Goal: Information Seeking & Learning: Check status

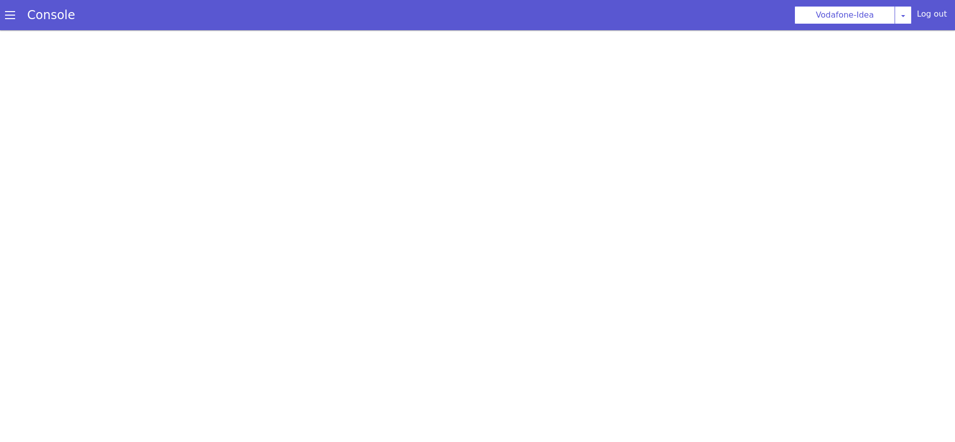
select select "HANGUP"
select select "en"
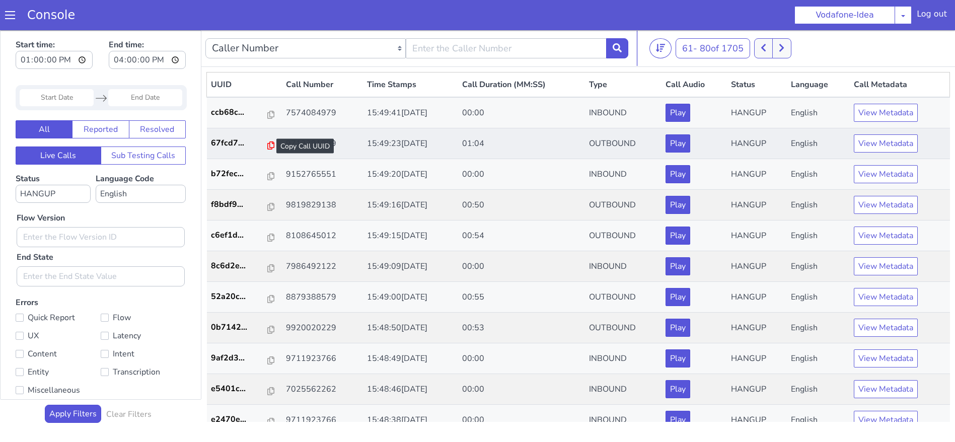
click at [267, 146] on icon at bounding box center [270, 145] width 7 height 8
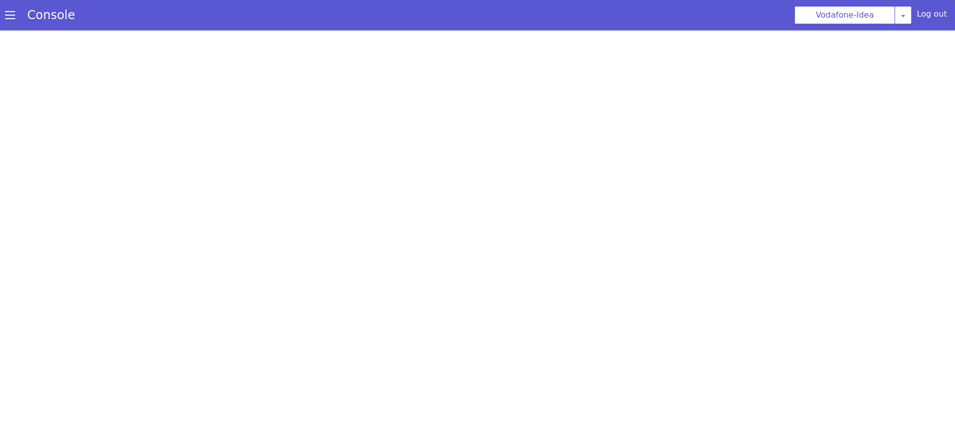
select select "HANGUP"
select select "en"
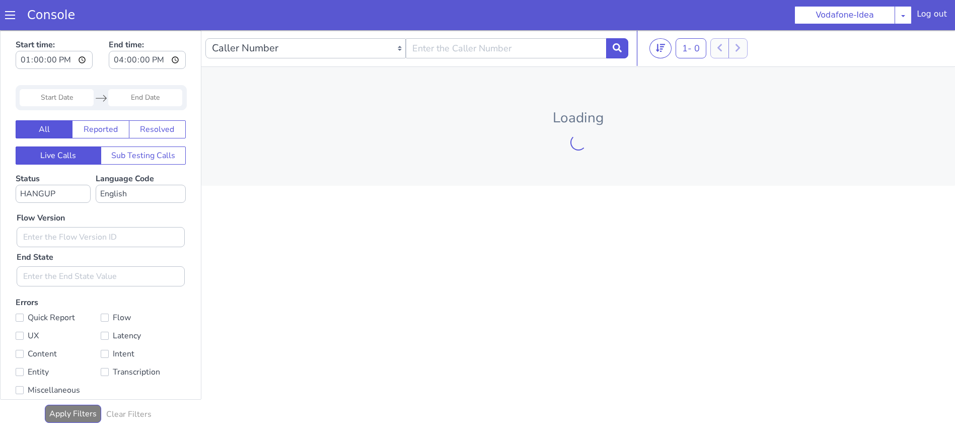
type input "00:00:00"
type input "23:59:59"
type input "00:00:00"
type input "23:59:59"
type input "13:00:00"
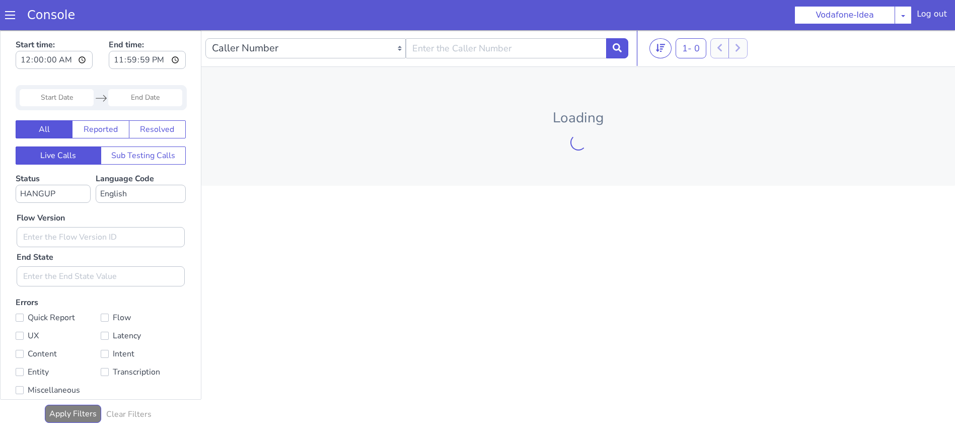
type input "16:00:00"
type input "00:00:00"
type input "23:59:59"
type input "13:00:00"
type input "16:00:00"
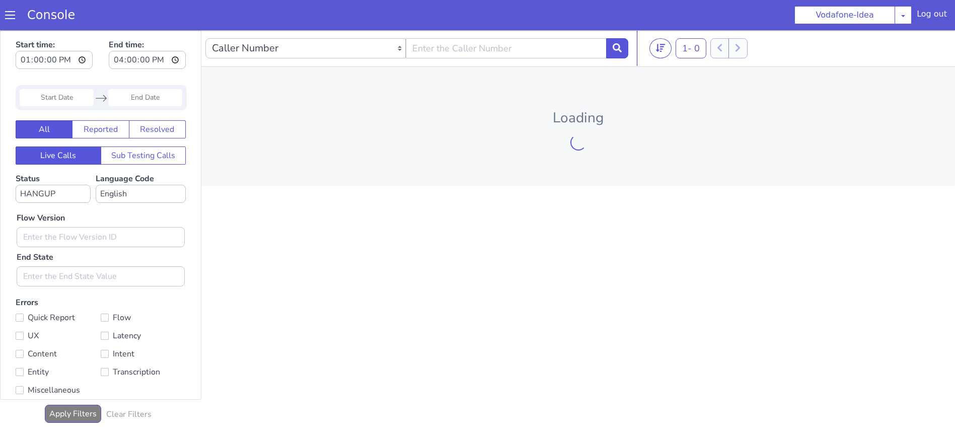
type input "13:00:00"
type input "16:00:00"
type input "00:00:00"
type input "23:59:59"
type input "00:00:00"
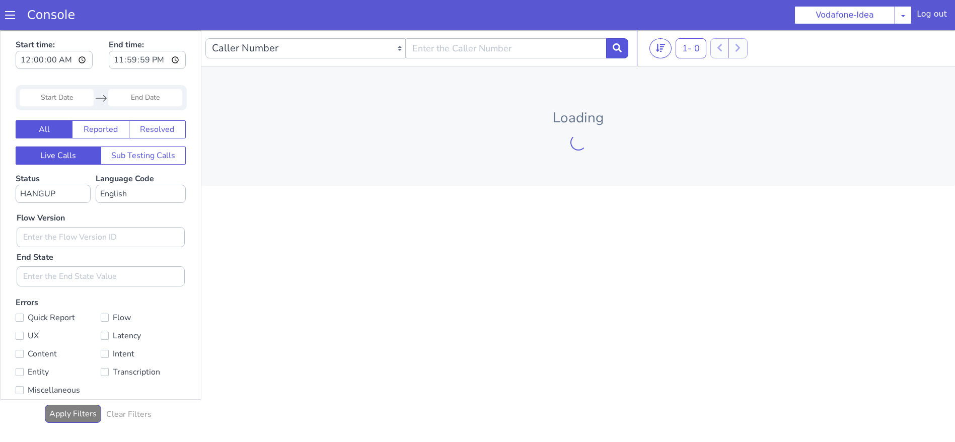
type input "23:59:59"
type input "00:00:00"
type input "23:59:59"
type input "13:00:00"
type input "16:00:00"
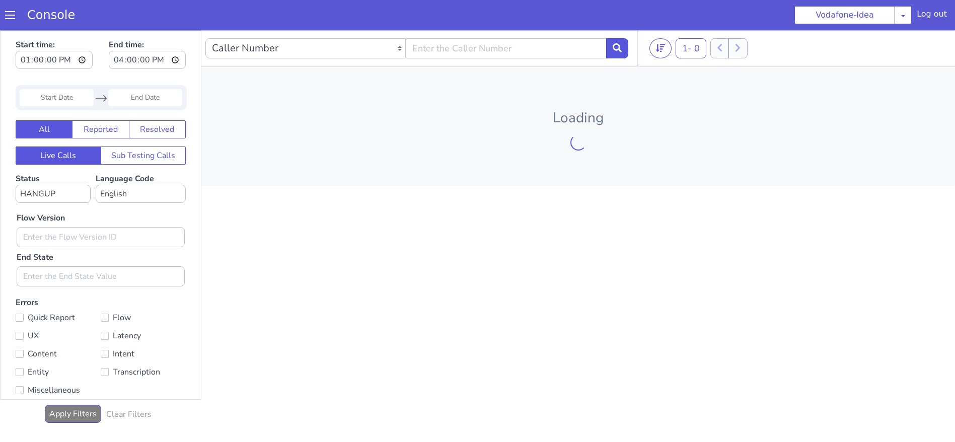
type input "13:00:00"
type input "16:00:00"
type input "00:00:00"
type input "23:59:59"
type input "13:00:00"
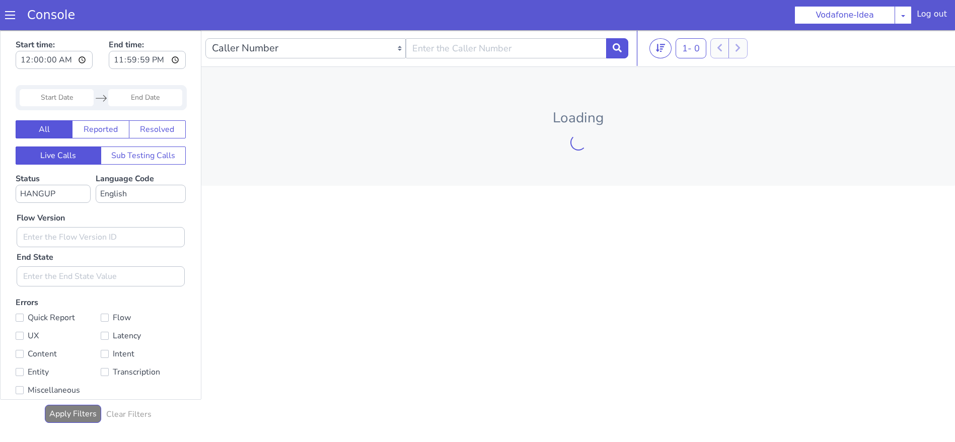
type input "16:00:00"
type input "13:00:00"
type input "16:00:00"
type input "00:00:00"
type input "23:59:59"
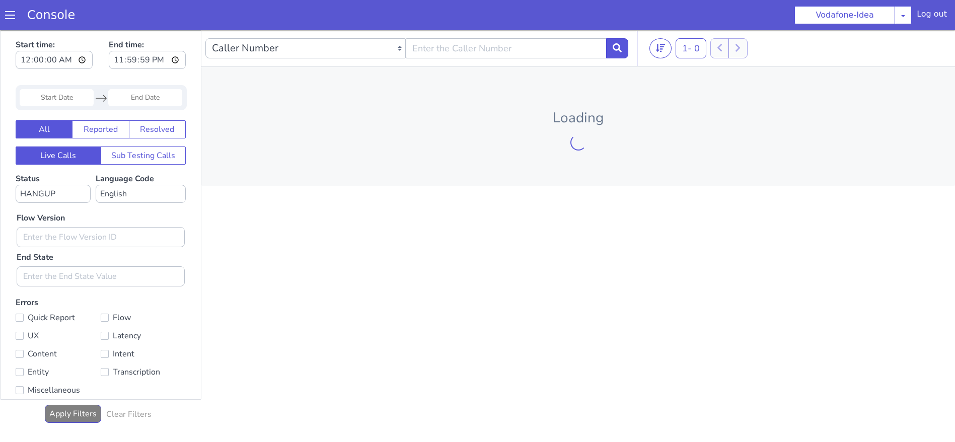
type input "13:00:00"
type input "16:00:00"
type input "00:00:00"
type input "23:59:59"
type input "00:00:00"
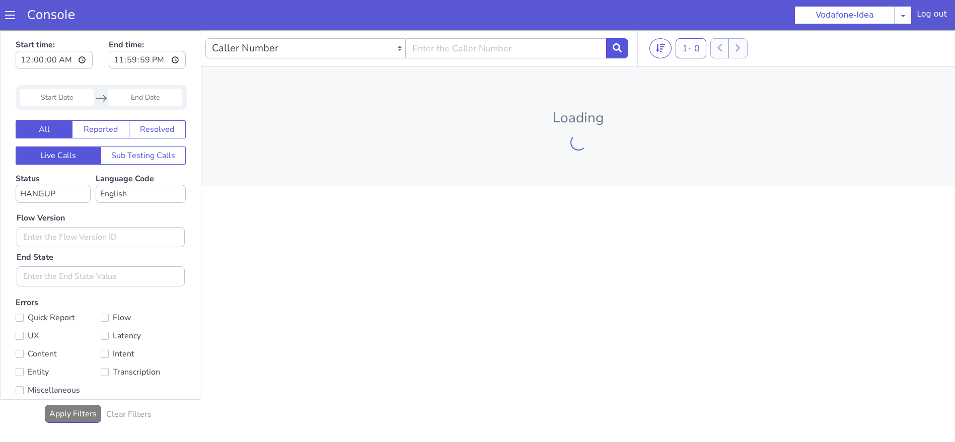
type input "23:59:59"
type input "13:00:00"
type input "16:00:00"
type input "00:00:00"
type input "23:59:59"
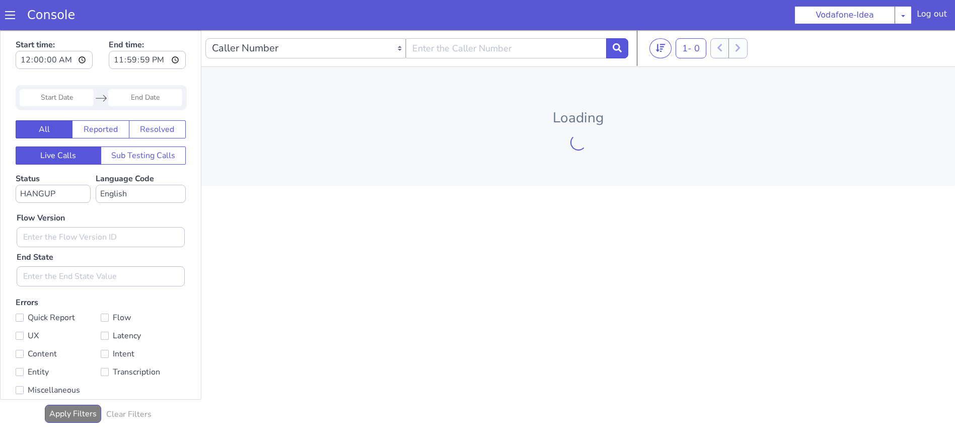
type input "13:00:00"
type input "16:00:00"
type input "13:00:00"
type input "16:00:00"
type input "13:00:00"
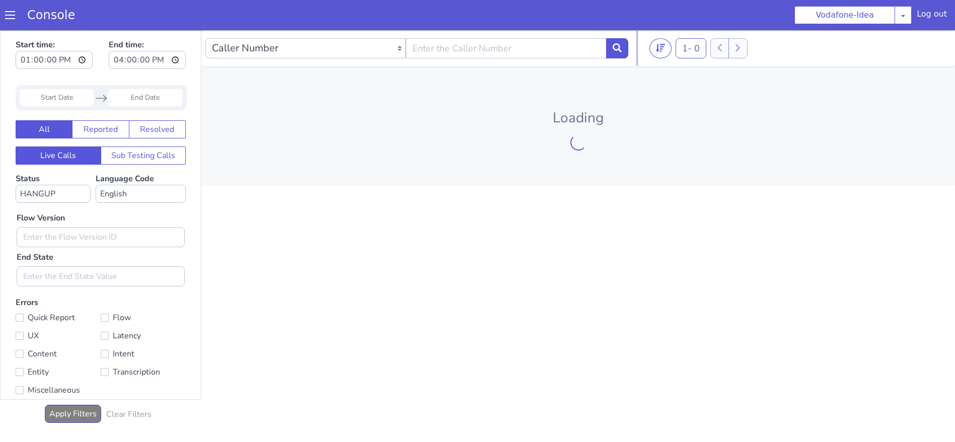
type input "16:00:00"
type input "00:00:00"
type input "23:59:59"
type input "13:00:00"
type input "16:00:00"
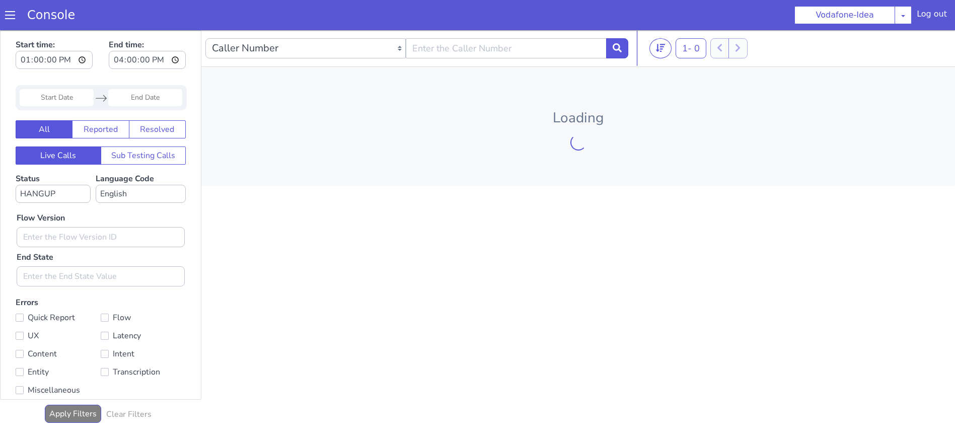
type input "00:00:00"
type input "23:59:59"
type input "00:00:00"
type input "23:59:59"
type input "00:00:00"
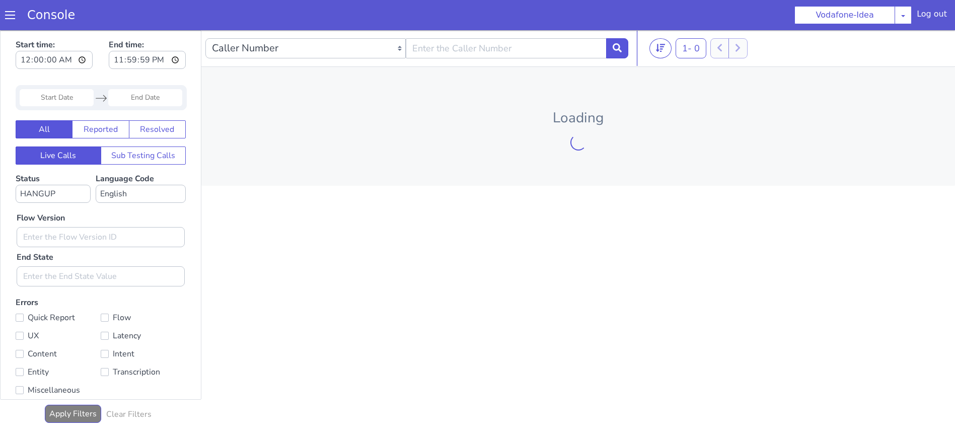
type input "23:59:59"
type input "13:00:00"
type input "16:00:00"
type input "00:00:00"
type input "23:59:59"
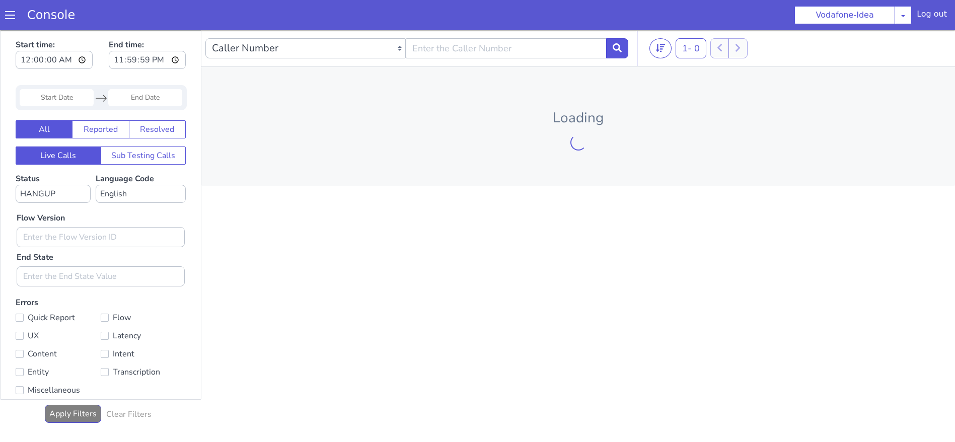
type input "13:00:00"
type input "16:00:00"
type input "00:00:00"
type input "23:59:59"
type input "00:00:00"
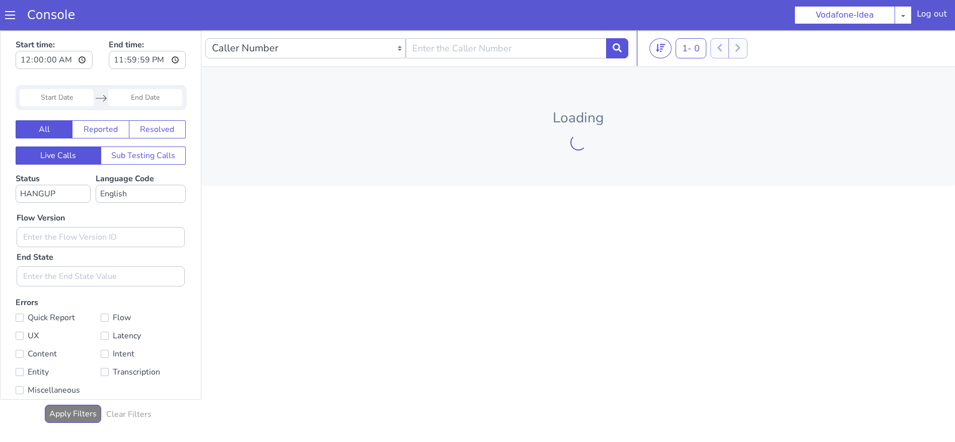
type input "23:59:59"
type input "00:00:00"
type input "23:59:59"
type input "13:00:00"
type input "16:00:00"
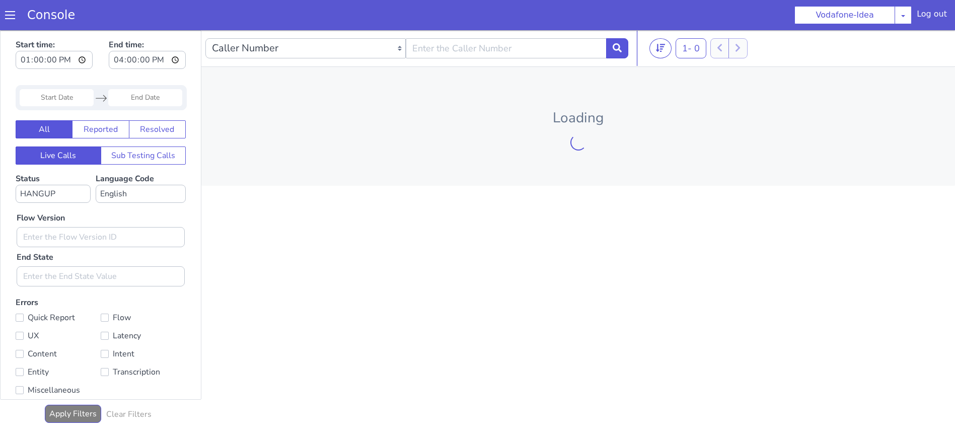
type input "00:00:00"
type input "23:59:59"
type input "00:00:00"
type input "23:59:59"
type input "00:00:00"
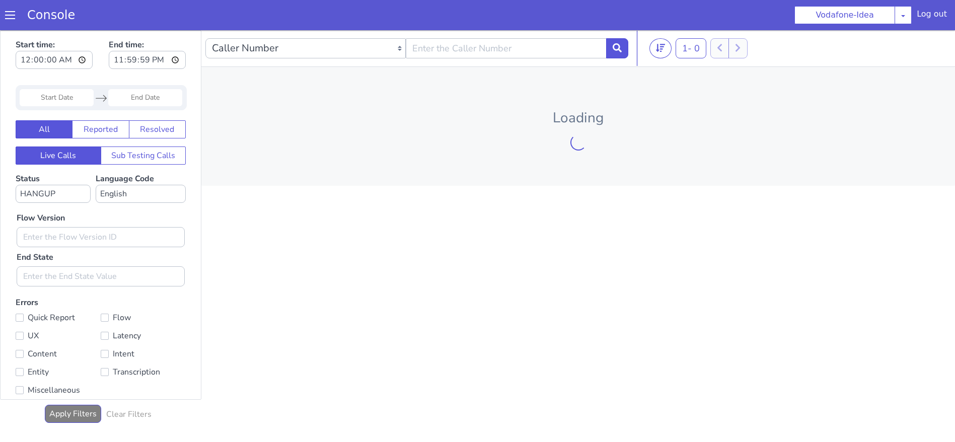
type input "23:59:59"
type input "13:00:00"
type input "16:00:00"
type input "13:00:00"
type input "16:00:00"
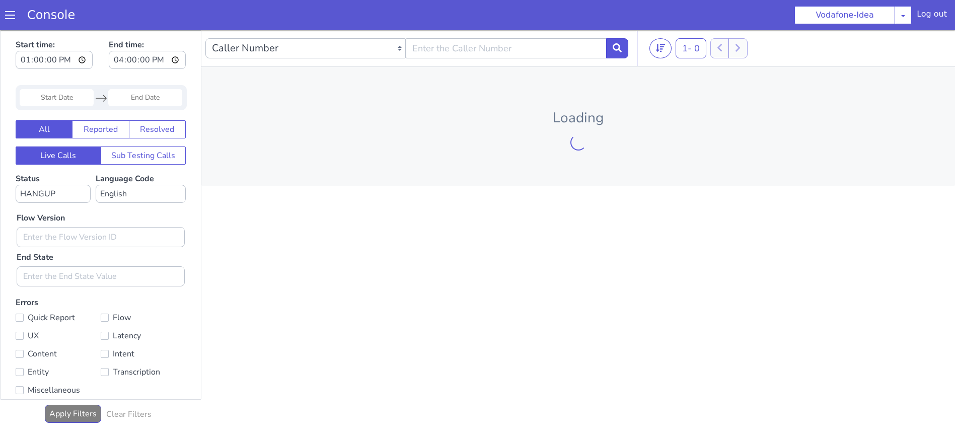
type input "00:00:00"
type input "23:59:59"
type input "13:00:00"
type input "16:00:00"
type input "13:00:00"
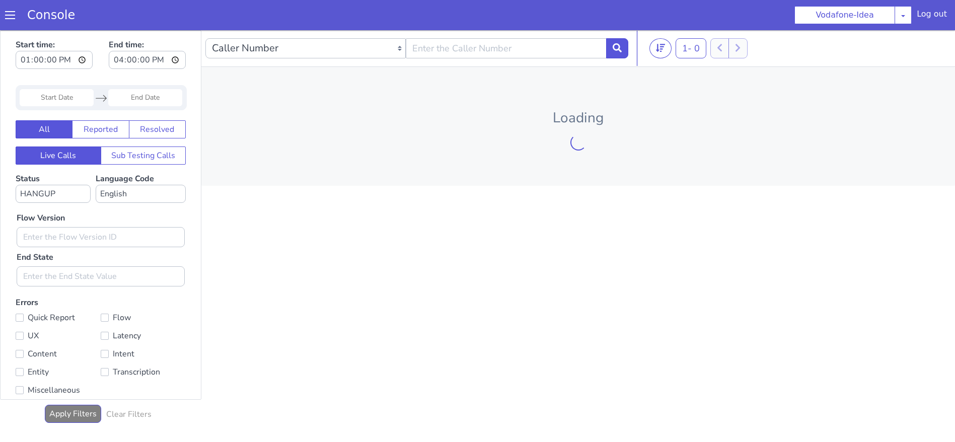
type input "16:00:00"
type input "13:00:00"
type input "16:00:00"
type input "13:00:00"
type input "16:00:00"
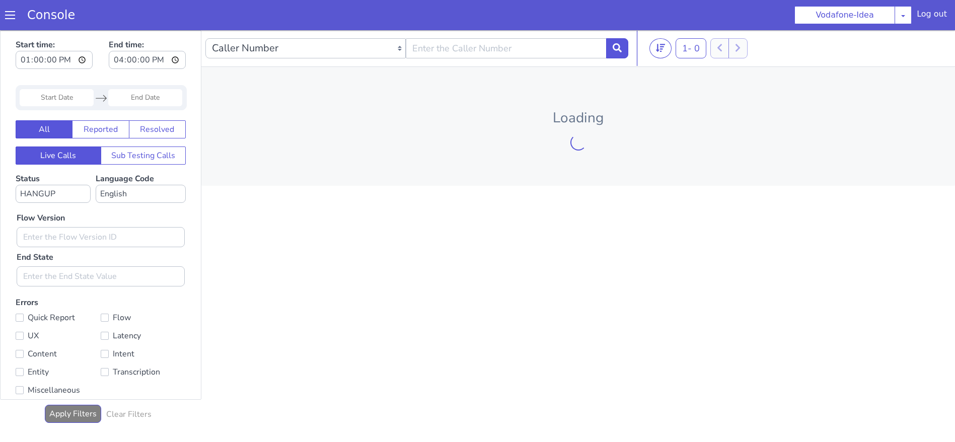
type input "00:00:00"
type input "23:59:59"
type input "13:00:00"
type input "16:00:00"
type input "00:00:00"
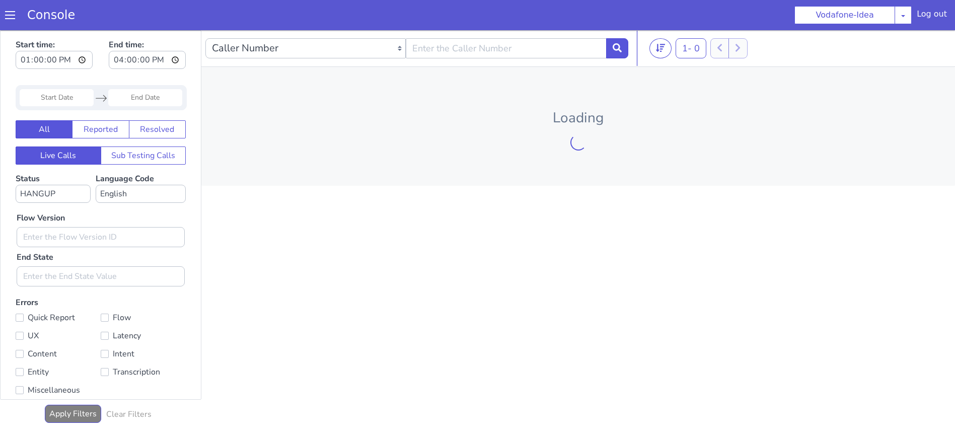
type input "23:59:59"
type input "00:00:00"
type input "23:59:59"
type input "00:00:00"
type input "23:59:59"
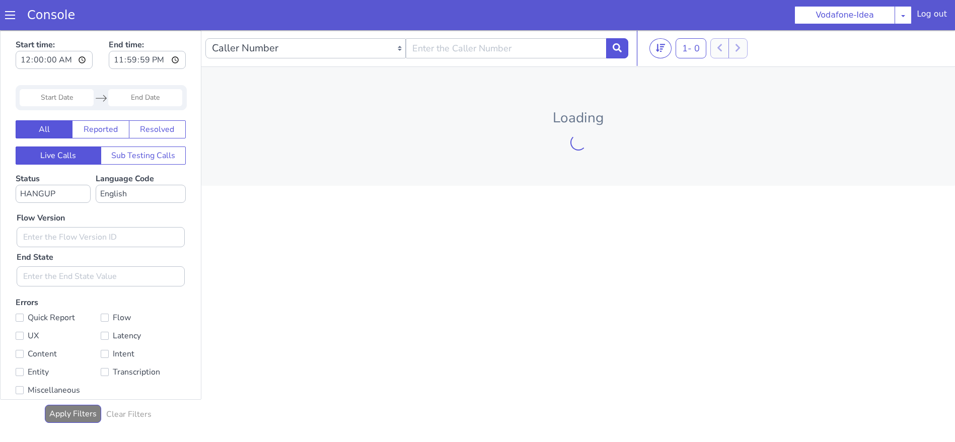
type input "00:00:00"
type input "23:59:59"
type input "00:00:00"
type input "23:59:59"
type input "00:00:00"
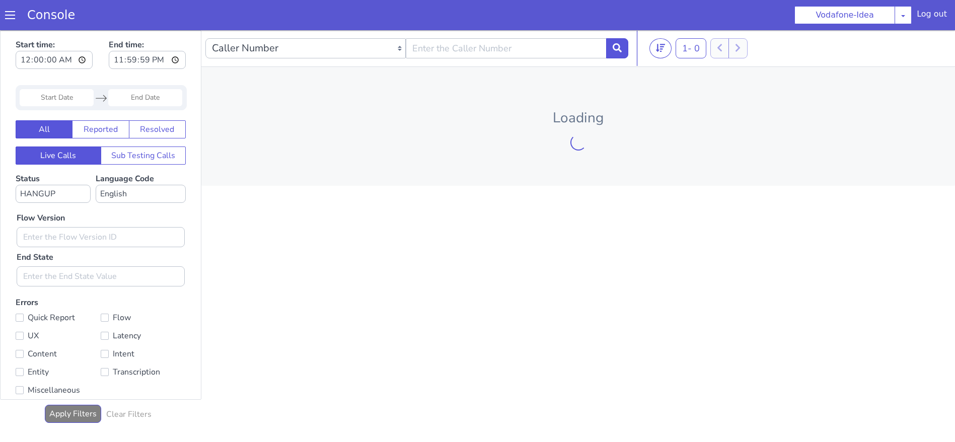
type input "23:59:59"
type input "00:00:00"
type input "23:59:59"
type input "13:00:00"
type input "16:00:00"
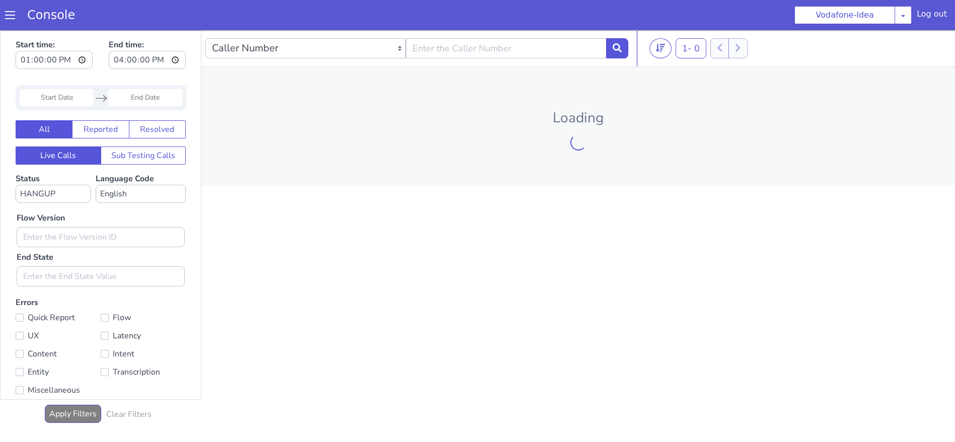
type input "00:00:00"
type input "23:59:59"
type input "13:00:00"
type input "16:00:00"
type input "00:00:00"
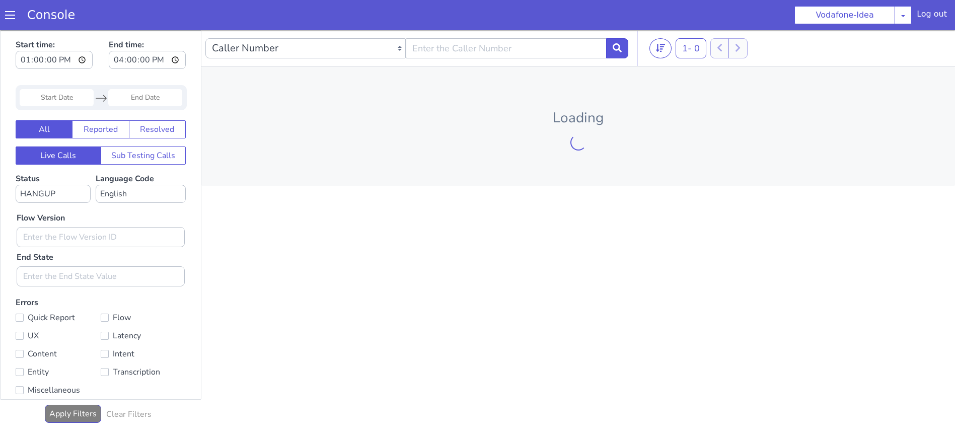
type input "23:59:59"
type input "13:00:00"
type input "16:00:00"
type input "00:00:00"
type input "23:59:59"
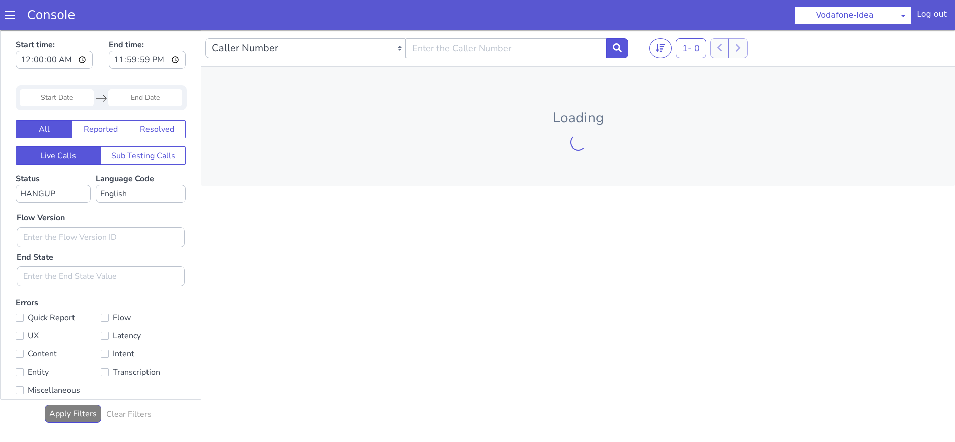
type input "00:00:00"
type input "23:59:59"
type input "13:00:00"
type input "16:00:00"
type input "13:00:00"
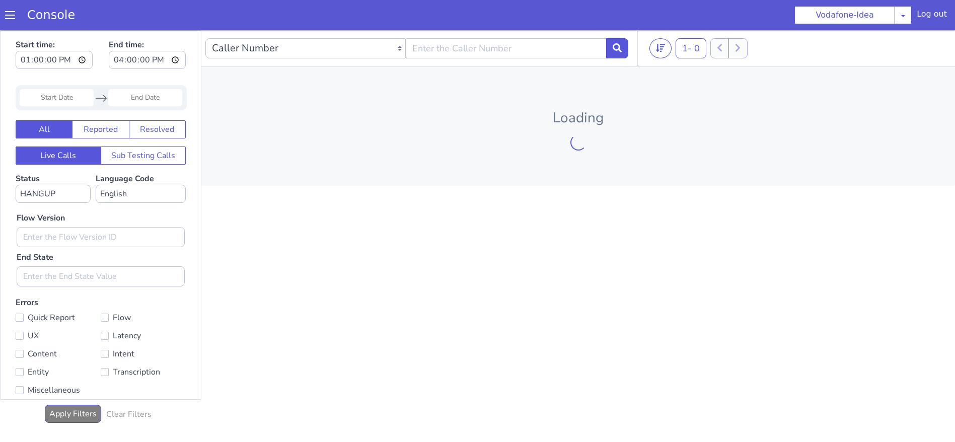
type input "16:00:00"
type input "13:00:00"
type input "16:00:00"
type input "13:00:00"
type input "16:00:00"
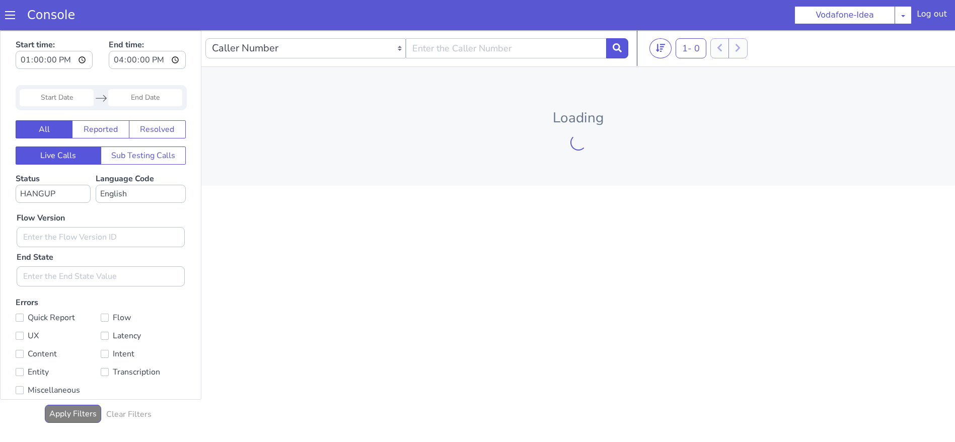
type input "00:00:00"
type input "23:59:59"
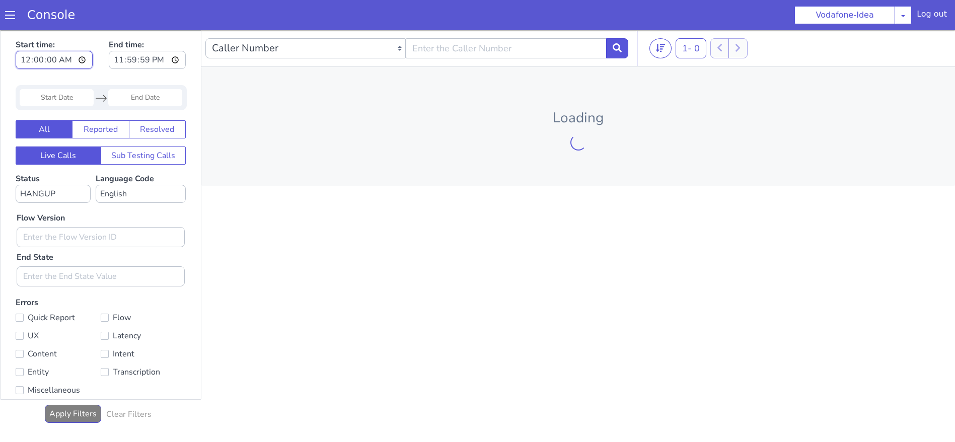
type input "13:00:00"
type input "17:00:00"
click at [140, 49] on select "No status selected HANGUP USER_HANGUP TRANSFER UNKNOWN" at bounding box center [140, 50] width 75 height 18
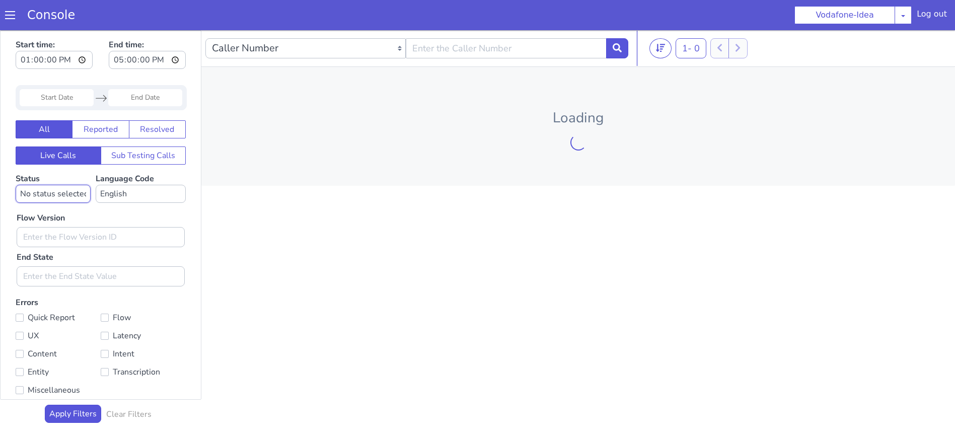
click at [28, 156] on select "No status selected HANGUP USER_HANGUP TRANSFER UNKNOWN" at bounding box center [65, 165] width 75 height 18
click at [139, 56] on select "No status selected HANGUP USER_HANGUP TRANSFER UNKNOWN" at bounding box center [140, 50] width 75 height 18
select select "HANGUP"
click at [103, 41] on select "No status selected HANGUP USER_HANGUP TRANSFER UNKNOWN" at bounding box center [140, 50] width 75 height 18
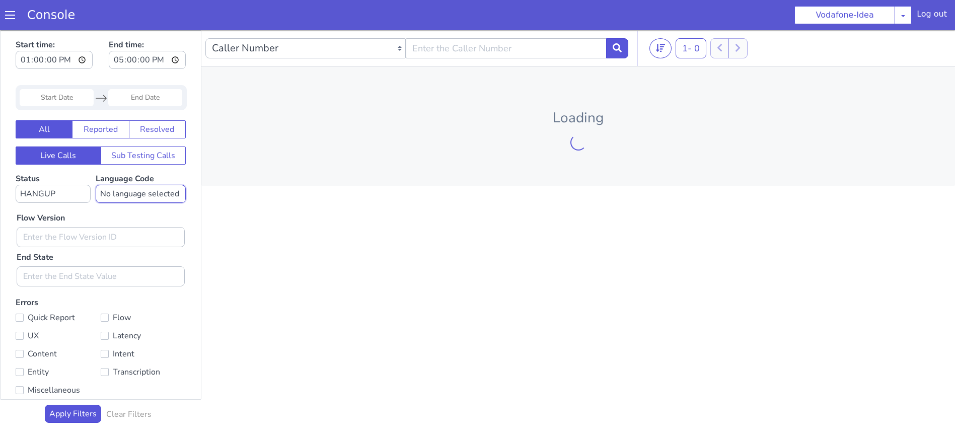
click at [211, 13] on select "No language selected Hindi English Tamil Telugu Kanada Marathi Malayalam Gujara…" at bounding box center [254, 22] width 90 height 18
select select "en"
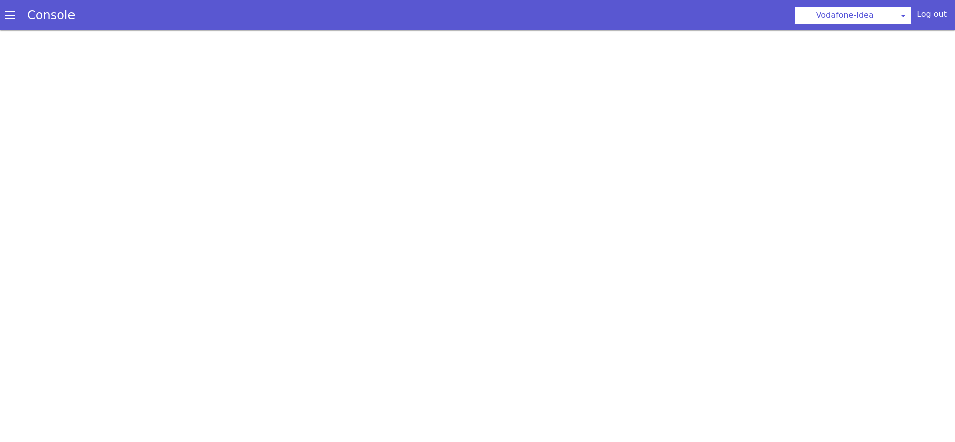
select select "HANGUP"
select select "en"
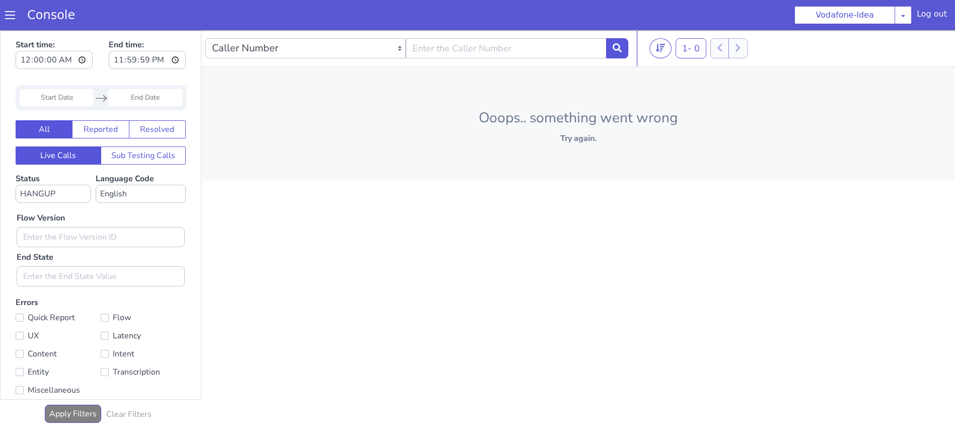
click at [9, 16] on span at bounding box center [10, 15] width 10 height 10
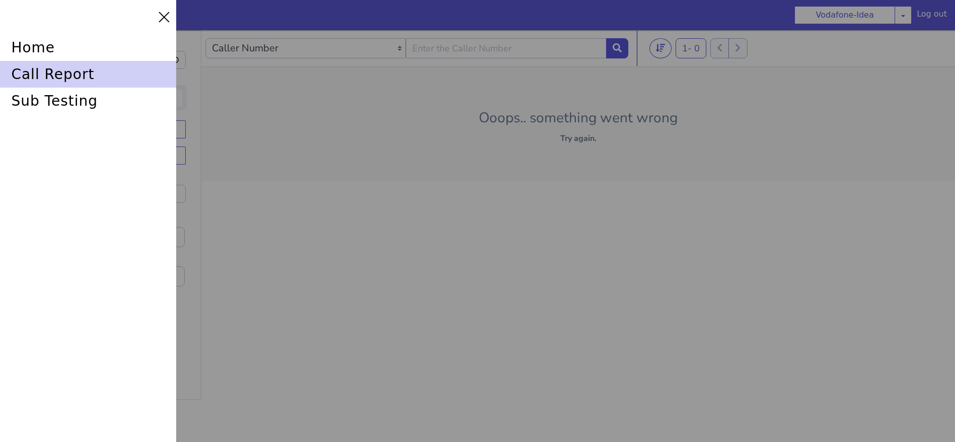
click at [70, 73] on div "call report" at bounding box center [88, 74] width 176 height 27
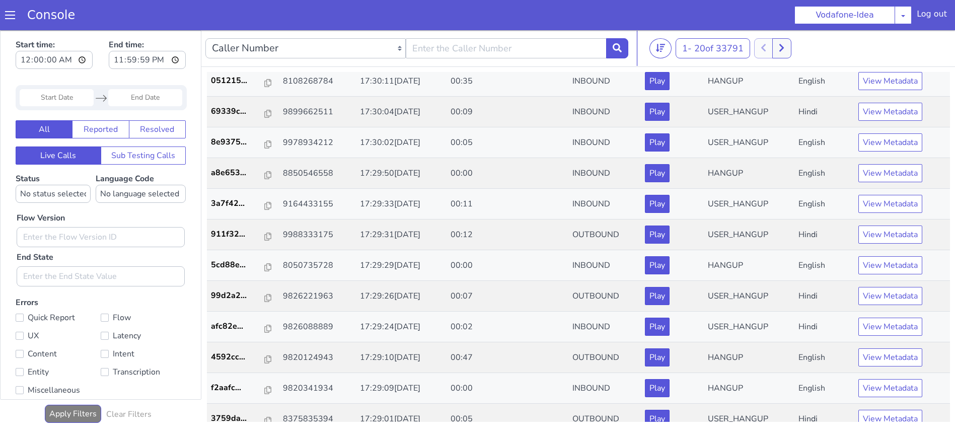
scroll to position [278, 0]
